Goal: Task Accomplishment & Management: Manage account settings

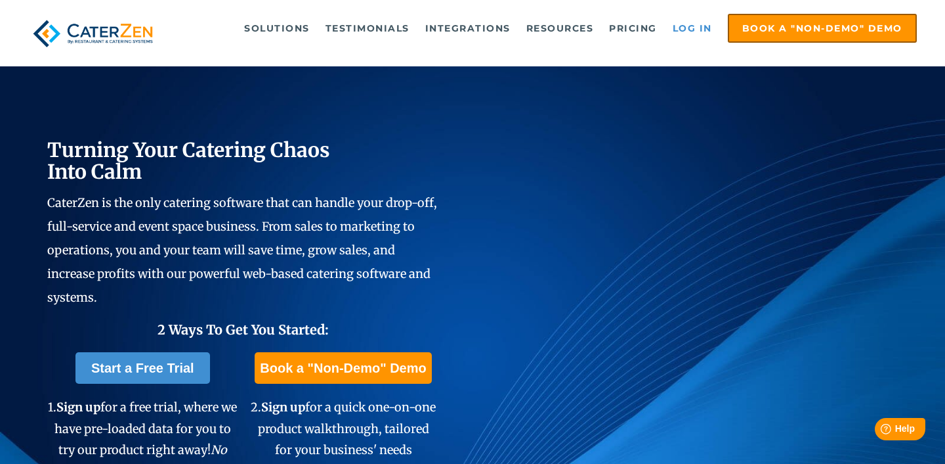
click at [691, 39] on link "Log in" at bounding box center [692, 28] width 53 height 26
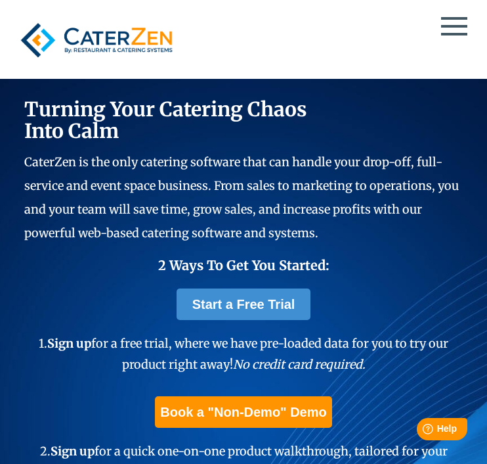
click at [464, 27] on span at bounding box center [454, 26] width 26 height 3
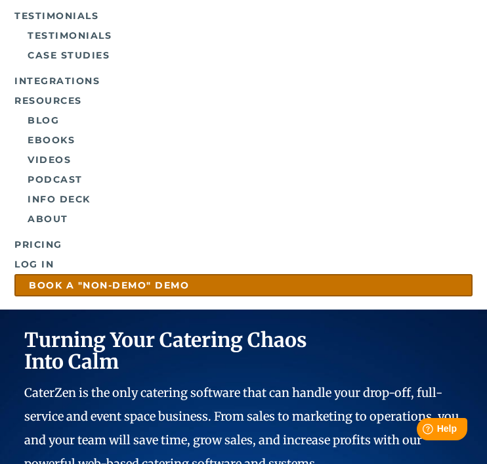
scroll to position [314, 0]
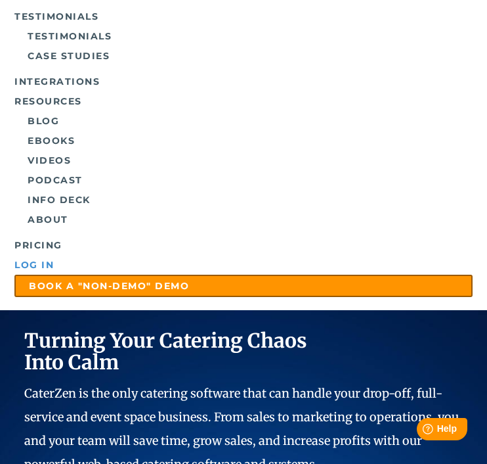
click at [41, 261] on link "Log in" at bounding box center [243, 265] width 458 height 20
